Goal: Check status: Check status

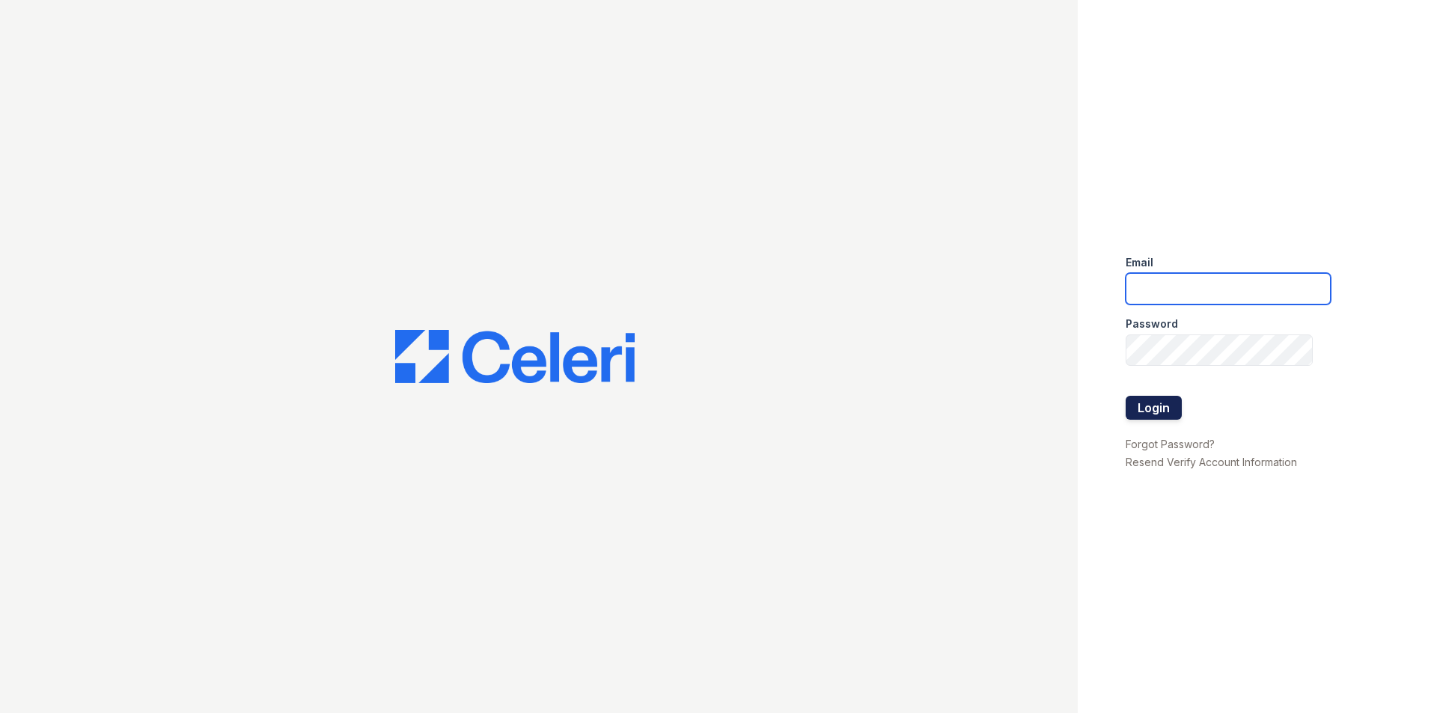
type input "[EMAIL_ADDRESS][DOMAIN_NAME]"
click at [1133, 409] on button "Login" at bounding box center [1154, 408] width 56 height 24
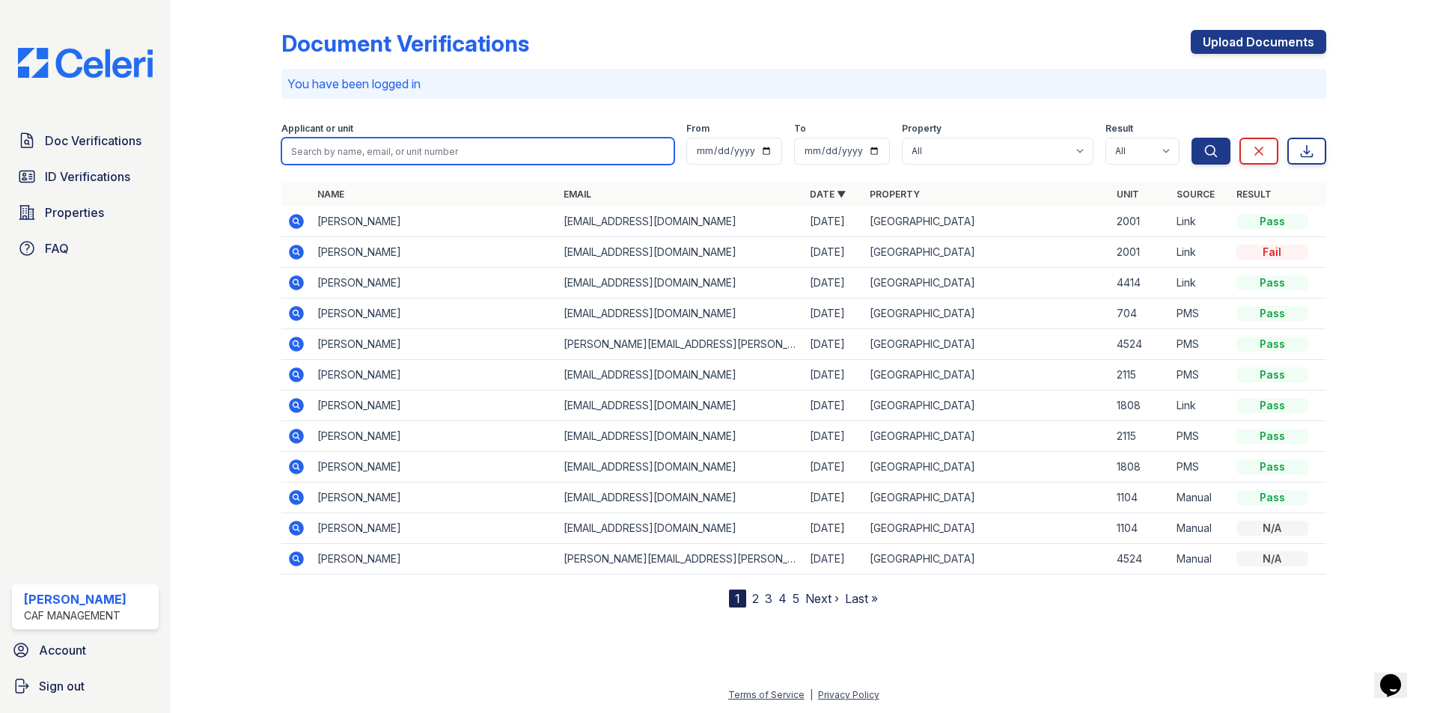
click at [338, 157] on input "search" at bounding box center [477, 151] width 393 height 27
type input "McQueen"
click at [1192, 138] on button "Search" at bounding box center [1211, 151] width 39 height 27
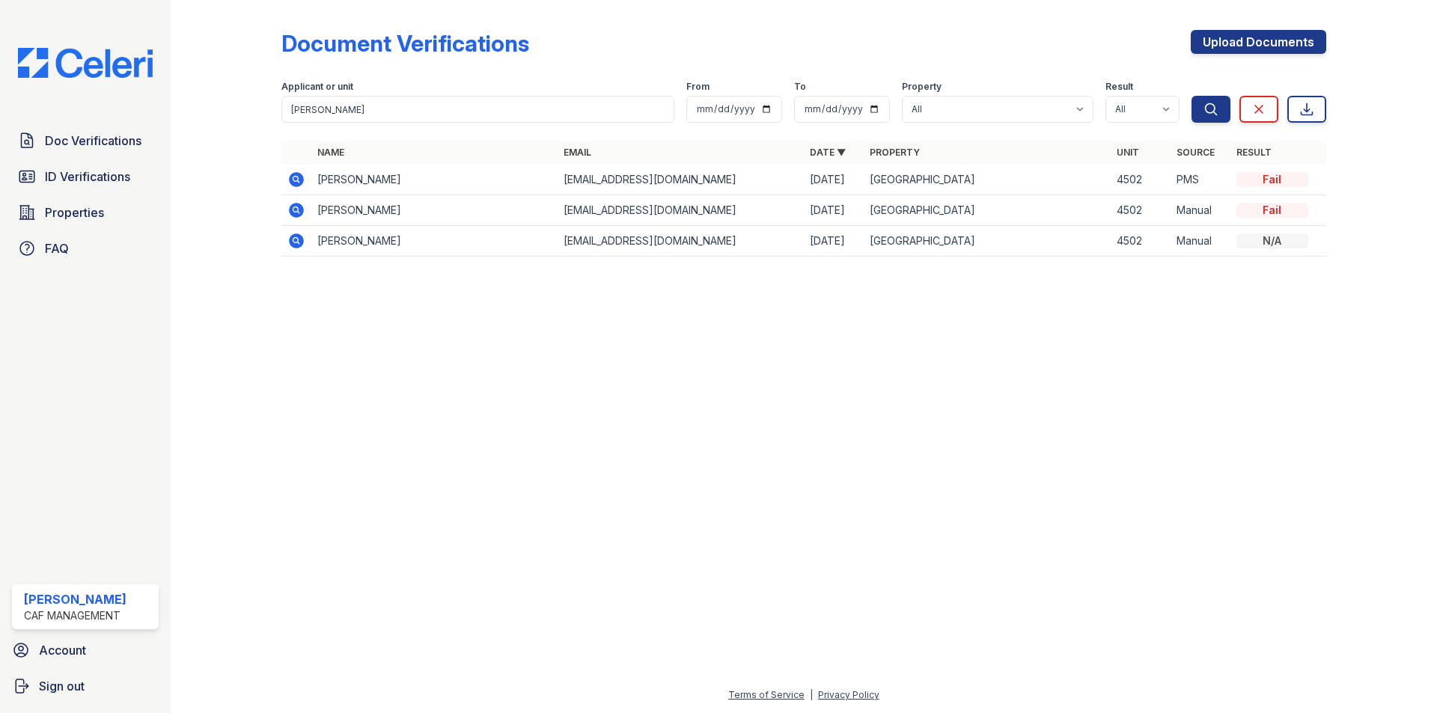
click at [308, 184] on td at bounding box center [296, 180] width 30 height 31
click at [303, 182] on icon at bounding box center [296, 179] width 15 height 15
